Goal: Transaction & Acquisition: Purchase product/service

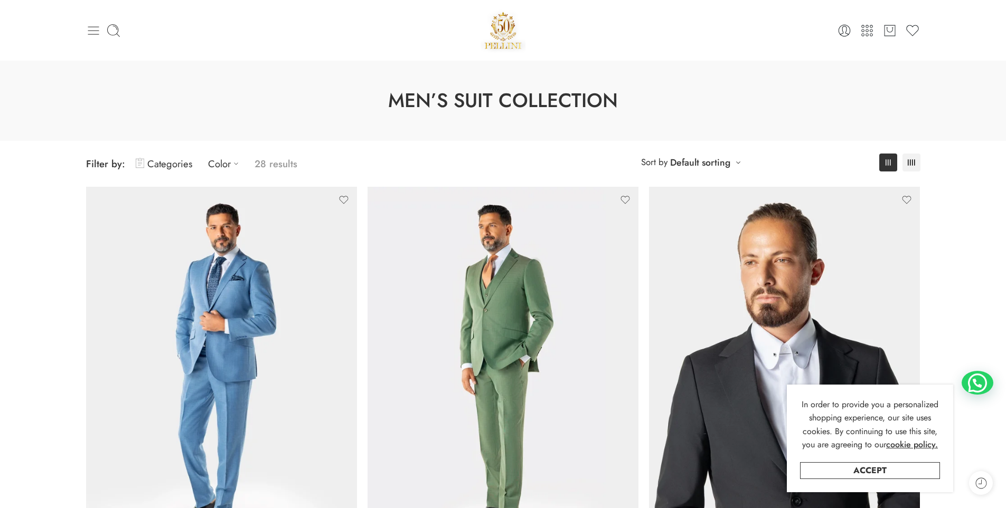
click at [99, 31] on icon at bounding box center [93, 30] width 15 height 15
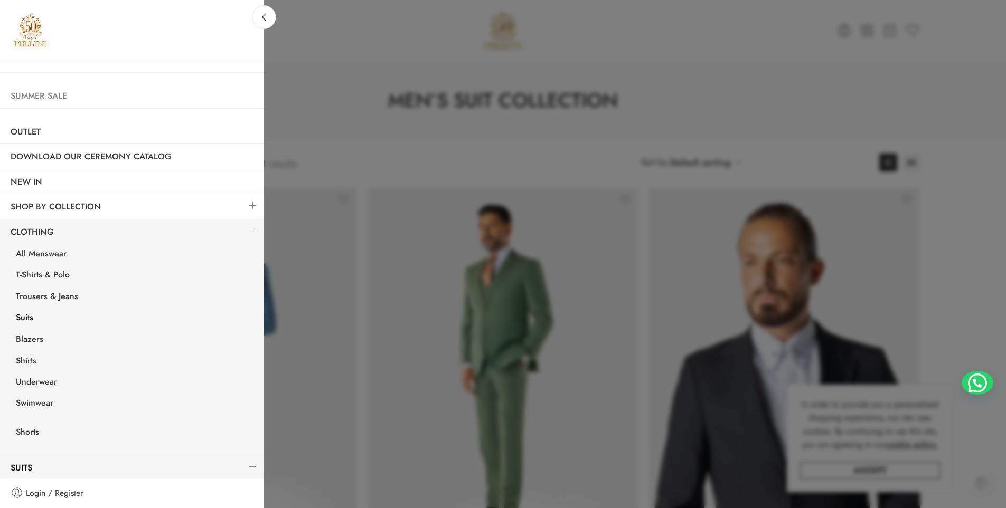
click at [36, 96] on link "Summer Sale" at bounding box center [132, 96] width 264 height 24
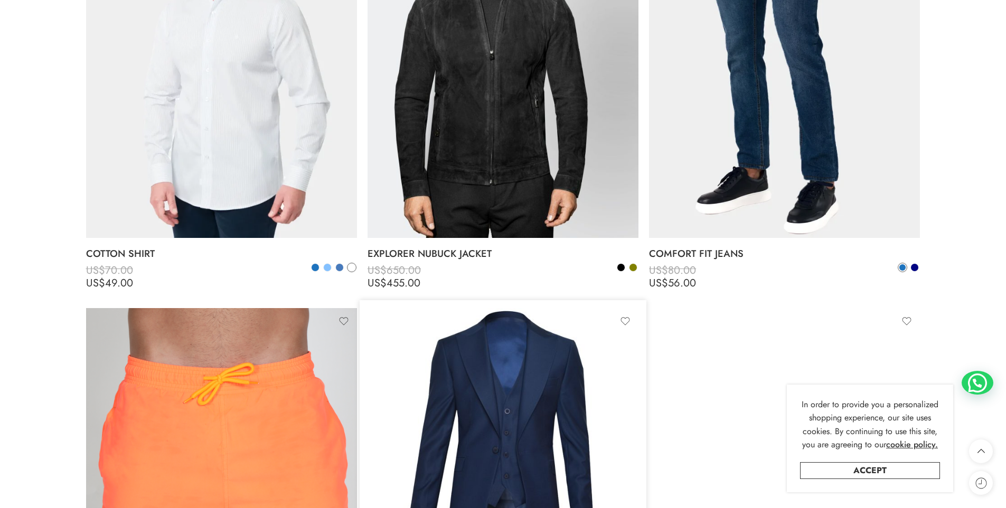
scroll to position [8341, 0]
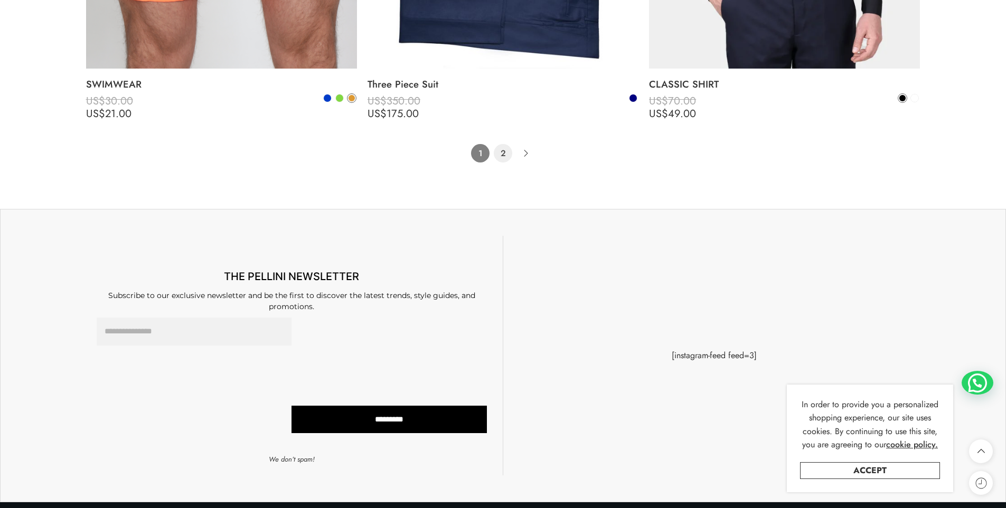
click at [502, 151] on link "2" at bounding box center [503, 153] width 18 height 18
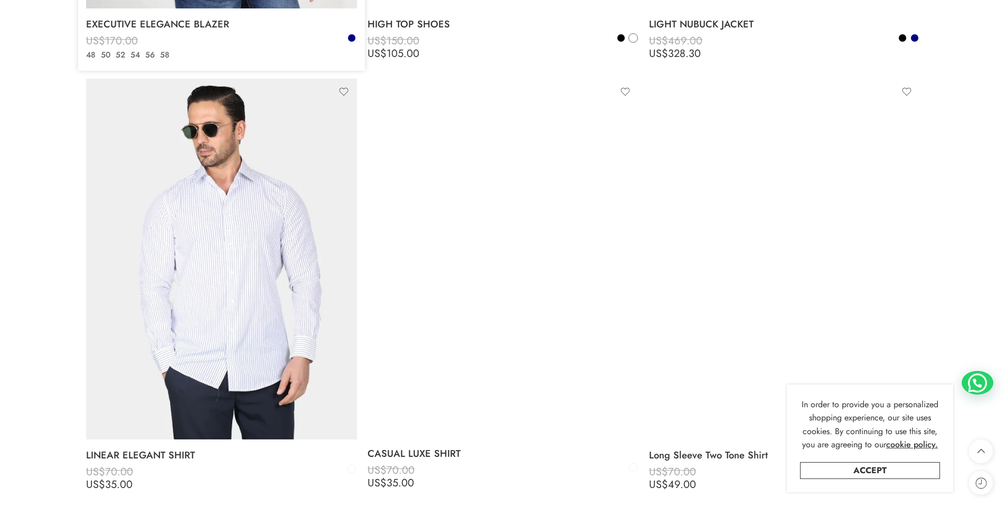
scroll to position [1139, 0]
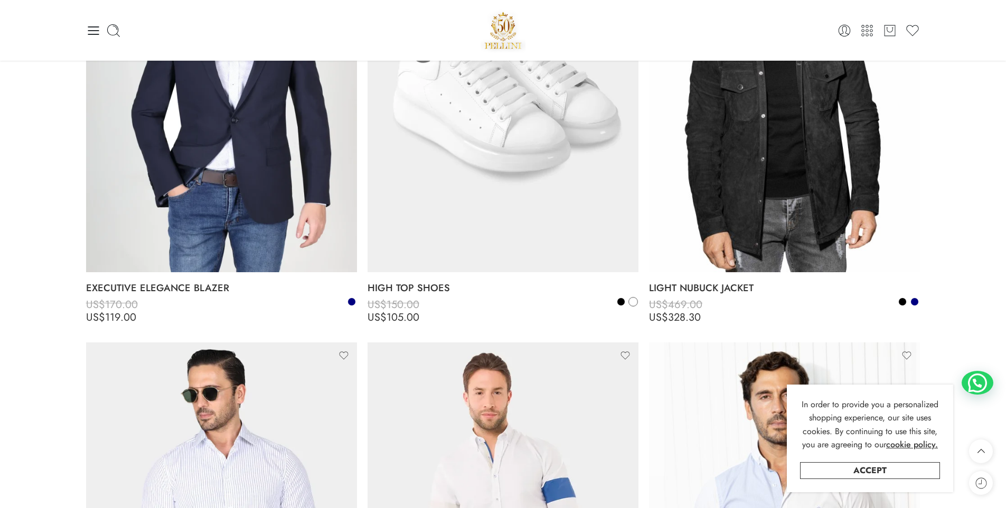
drag, startPoint x: 1005, startPoint y: 100, endPoint x: 1013, endPoint y: 80, distance: 21.1
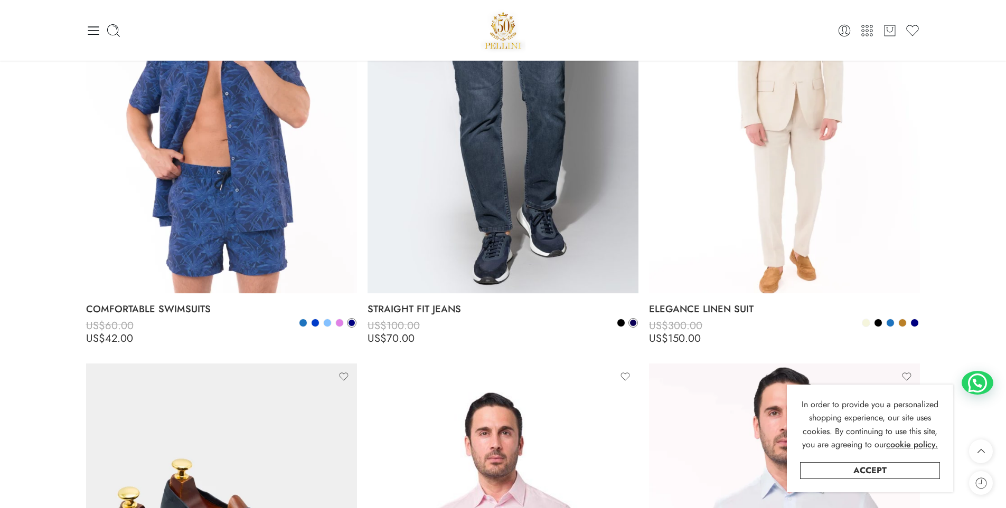
scroll to position [0, 0]
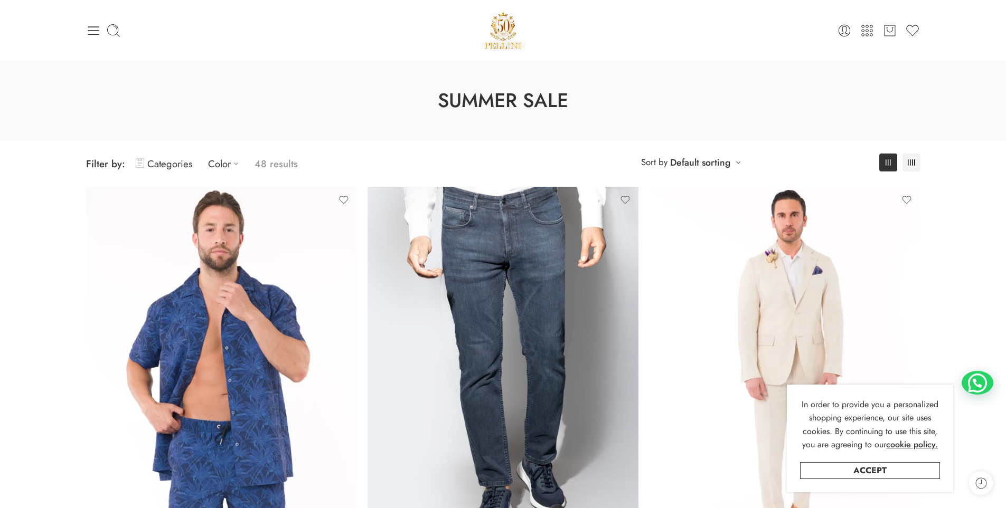
click at [99, 26] on icon at bounding box center [93, 30] width 15 height 15
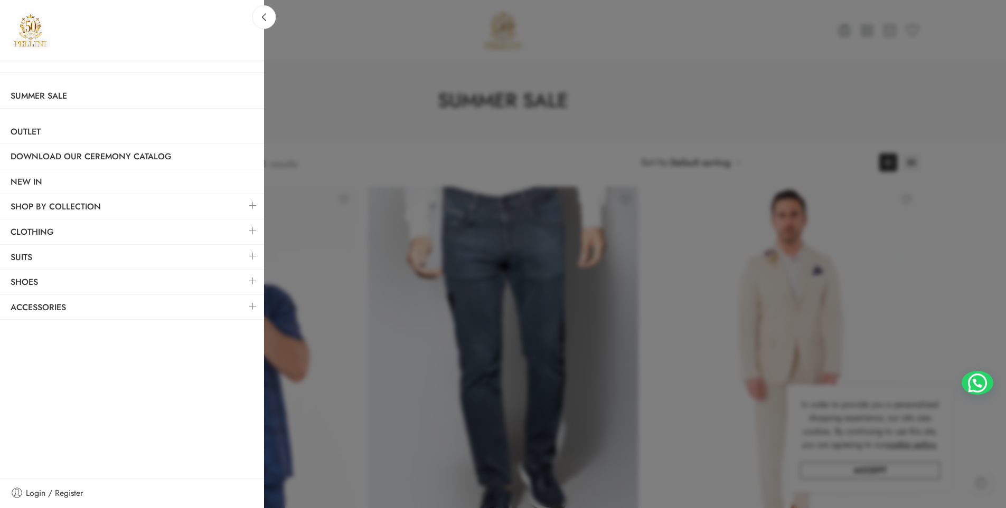
click at [258, 281] on link at bounding box center [253, 281] width 22 height 23
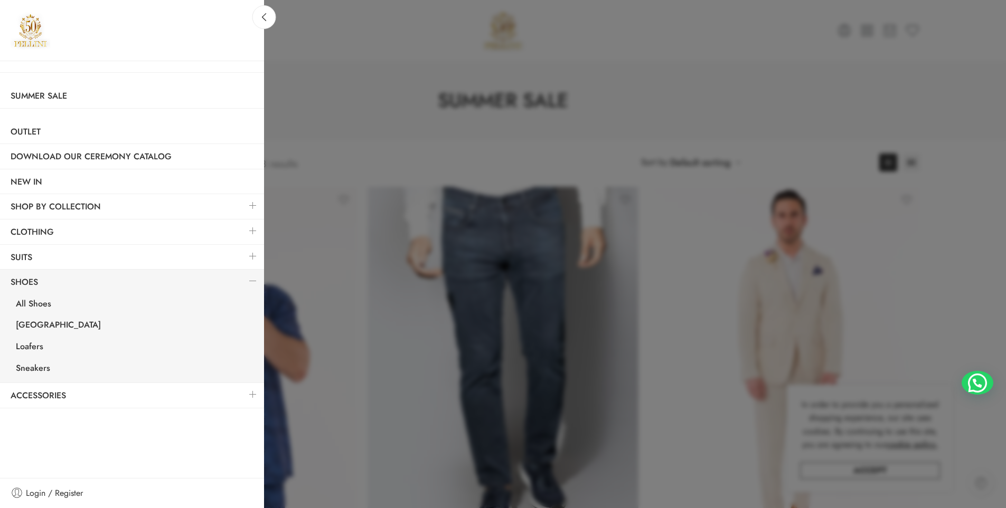
click at [258, 281] on link at bounding box center [253, 281] width 22 height 23
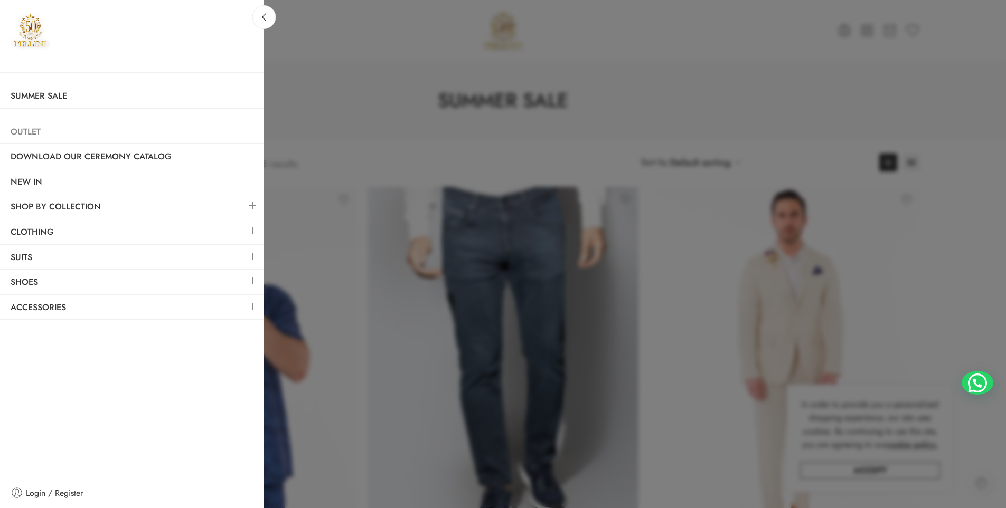
click at [30, 134] on link "Outlet" at bounding box center [132, 132] width 264 height 24
